Goal: Transaction & Acquisition: Purchase product/service

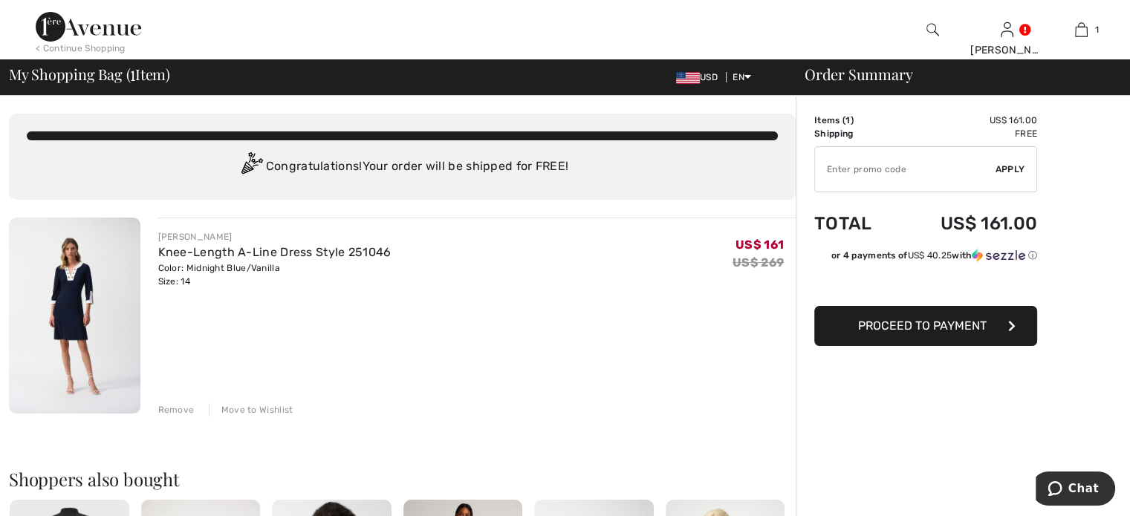
click at [924, 325] on span "Proceed to Payment" at bounding box center [922, 326] width 129 height 14
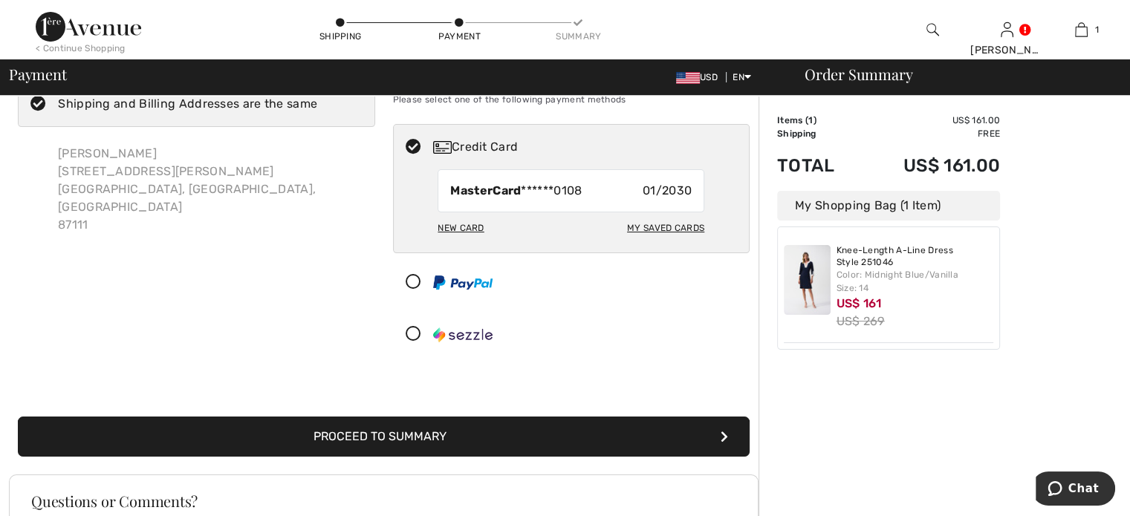
scroll to position [223, 0]
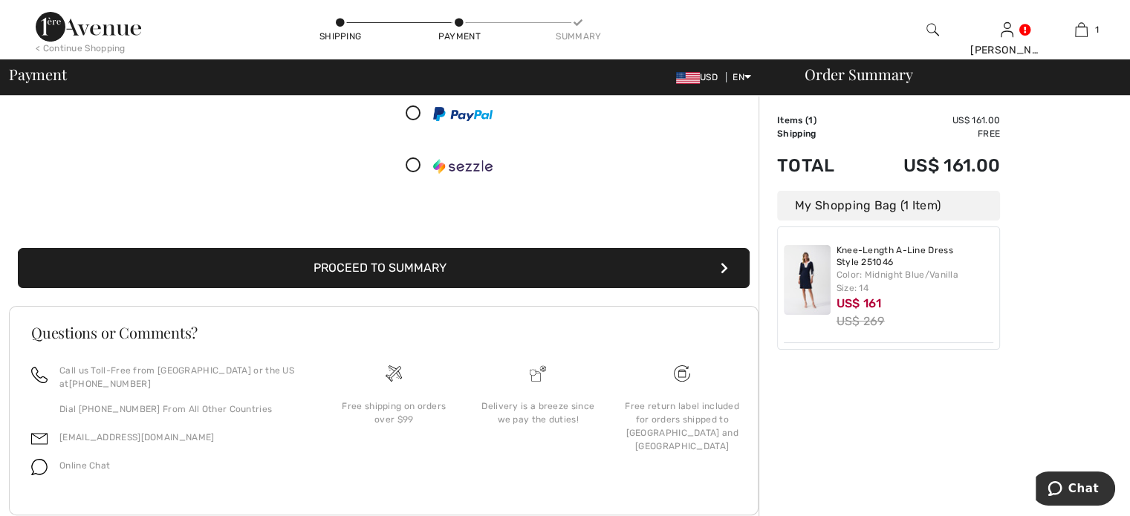
click at [387, 264] on button "Proceed to Summary" at bounding box center [384, 268] width 732 height 40
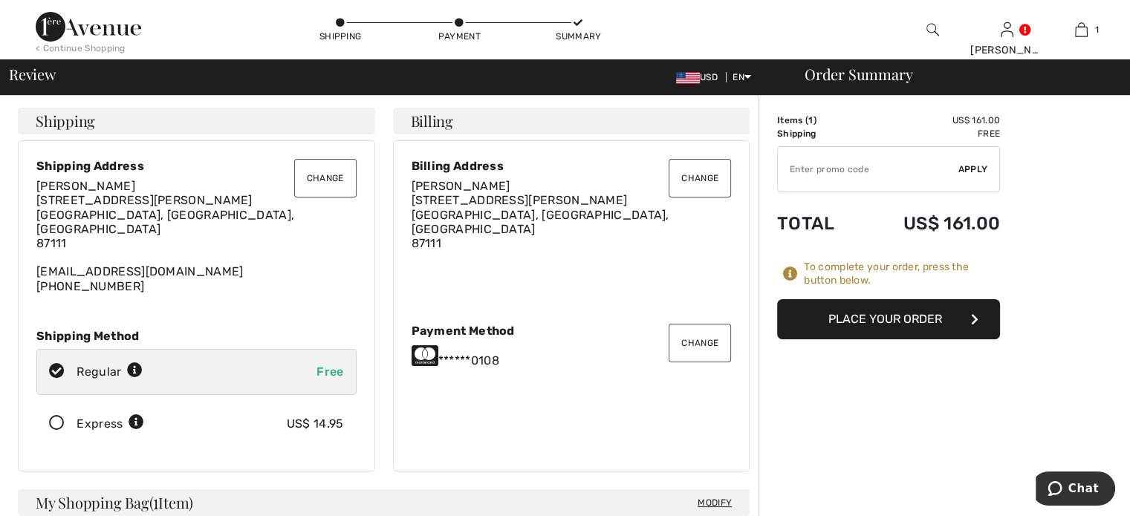
click at [876, 314] on button "Place Your Order" at bounding box center [888, 319] width 223 height 40
